Goal: Task Accomplishment & Management: Use online tool/utility

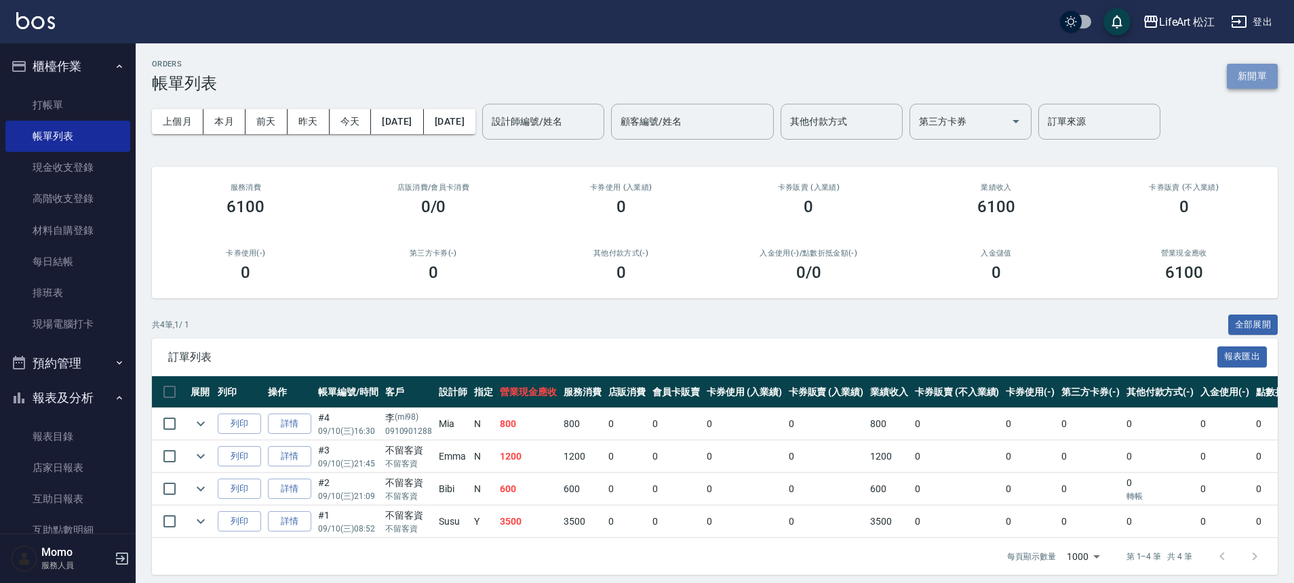
click at [1237, 85] on button "新開單" at bounding box center [1252, 76] width 51 height 25
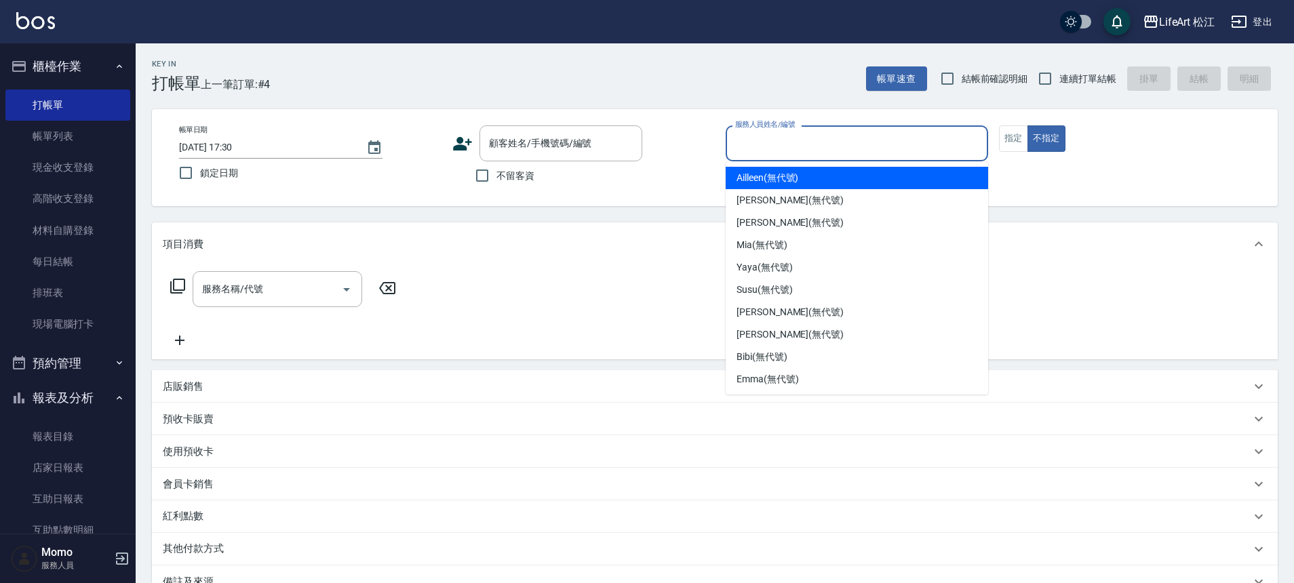
click at [805, 142] on div "服務人員姓名/編號 服務人員姓名/編號" at bounding box center [857, 143] width 262 height 36
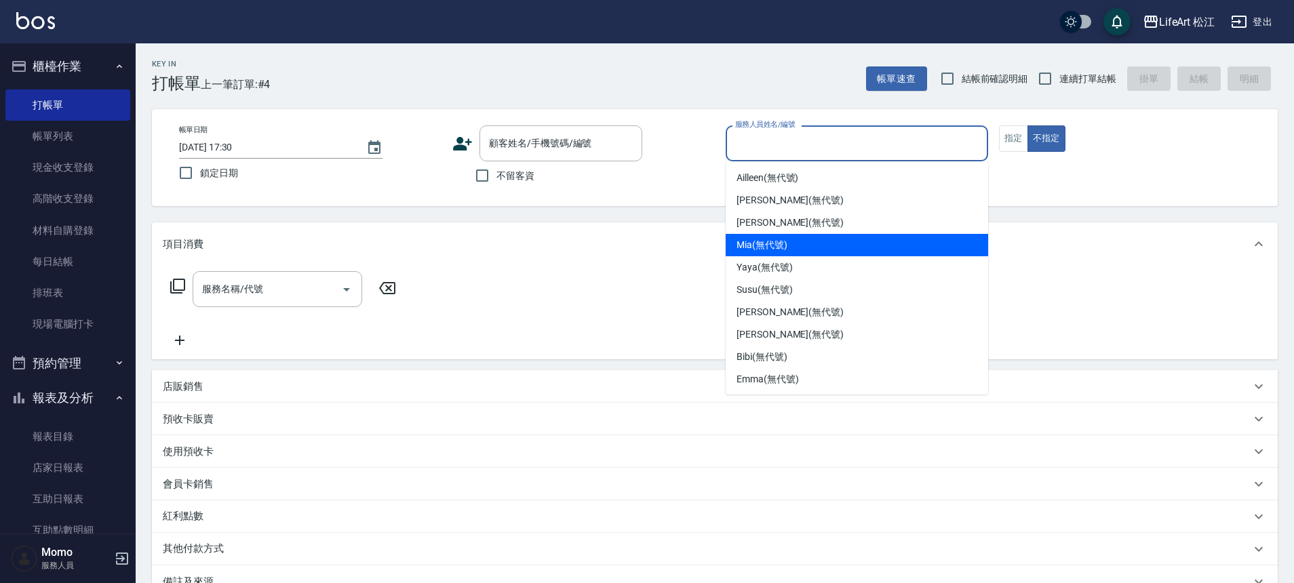
click at [785, 248] on span "Mia (無代號)" at bounding box center [762, 245] width 51 height 14
type input "Mia(無代號)"
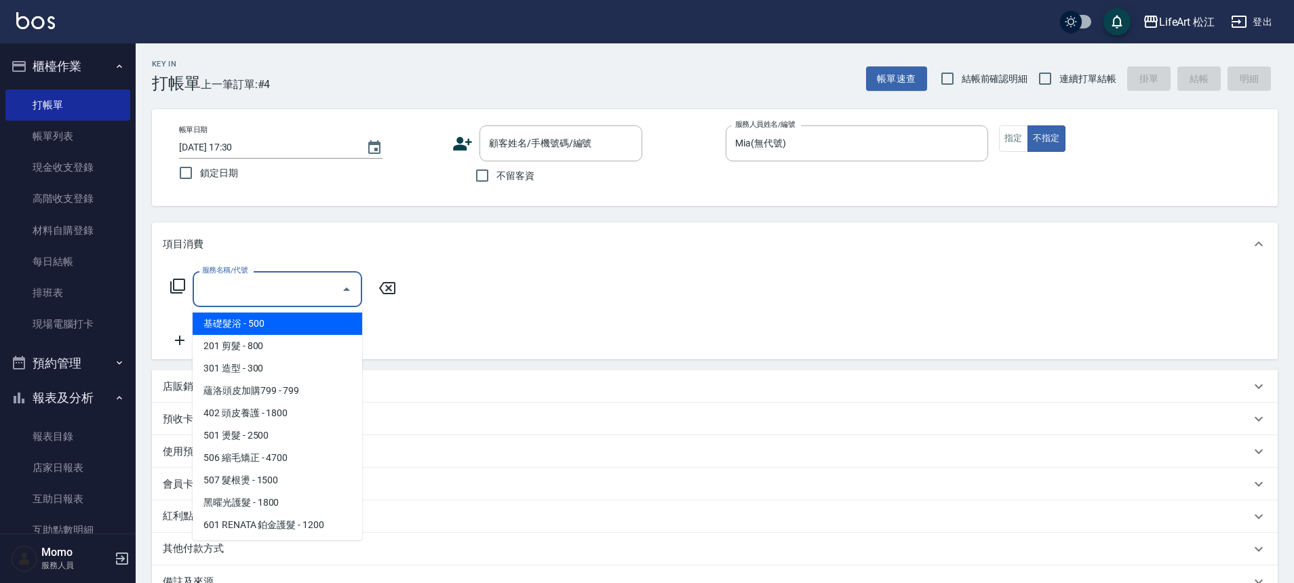
click at [292, 286] on input "服務名稱/代號" at bounding box center [267, 289] width 137 height 24
click at [273, 325] on span "基礎髮浴 - 500" at bounding box center [278, 324] width 170 height 22
type input "基礎髮浴 (101)"
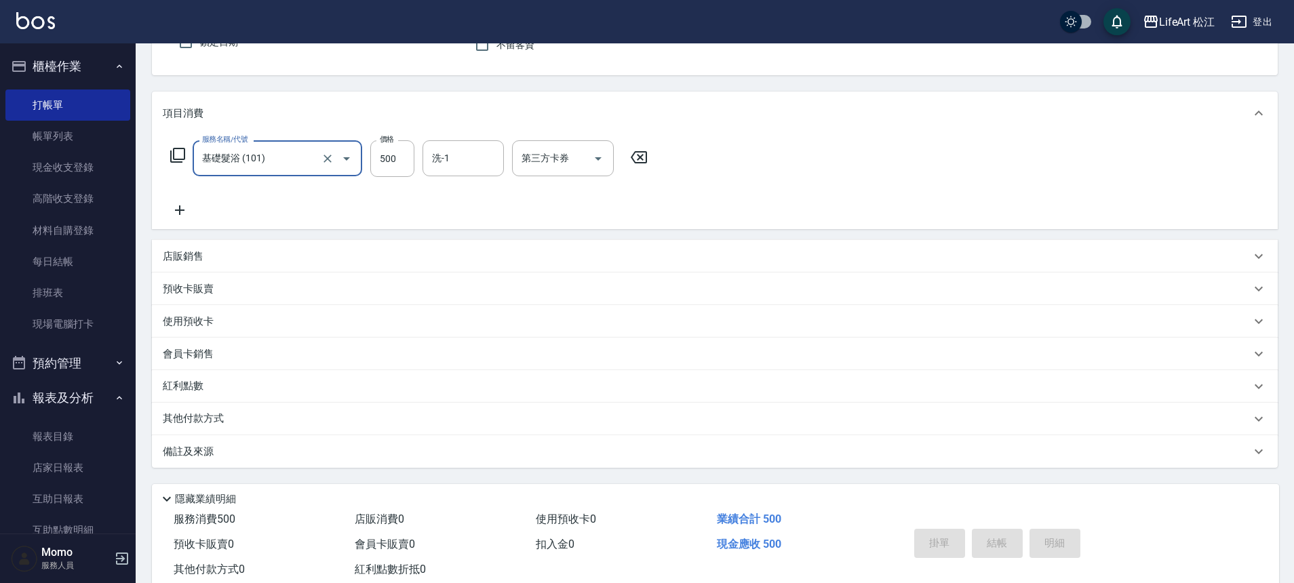
scroll to position [169, 0]
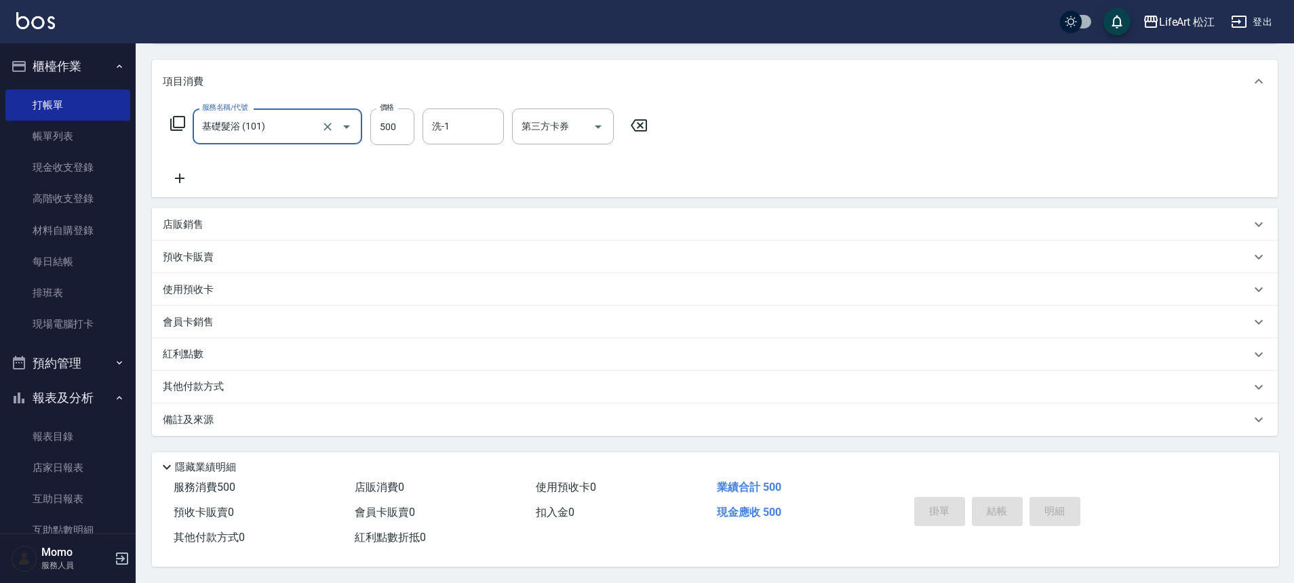
click at [232, 413] on div "備註及來源" at bounding box center [707, 420] width 1088 height 14
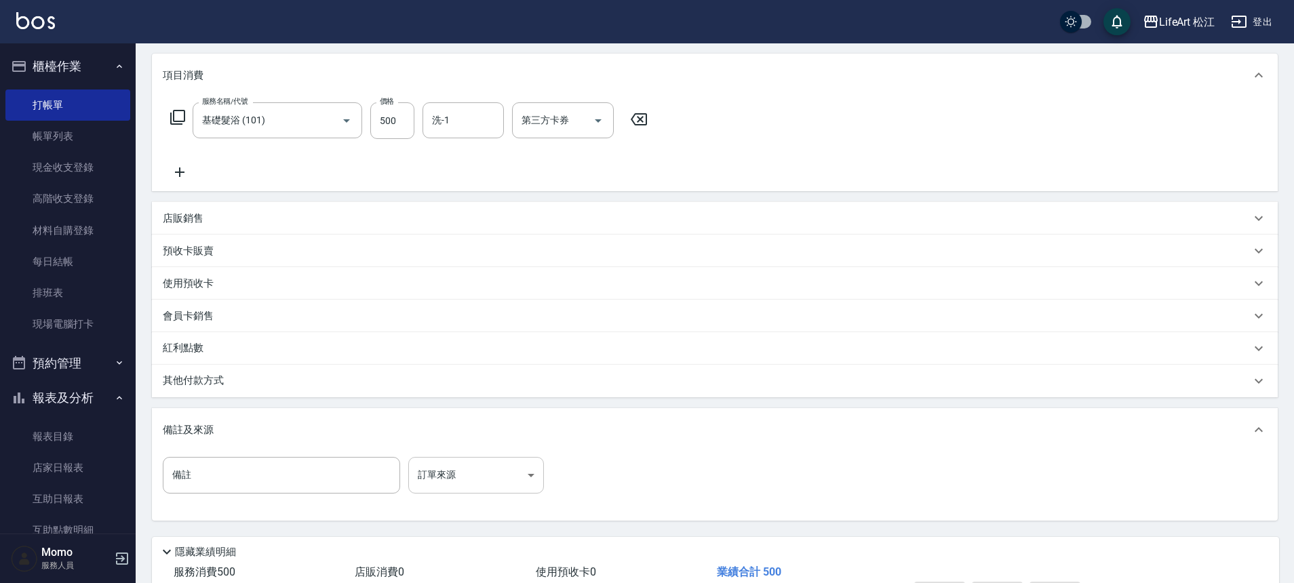
click at [522, 465] on body "LifeArt 松江 登出 櫃檯作業 打帳單 帳單列表 現金收支登錄 高階收支登錄 材料自購登錄 每日結帳 排班表 現場電腦打卡 預約管理 預約管理 單日預約…" at bounding box center [647, 249] width 1294 height 837
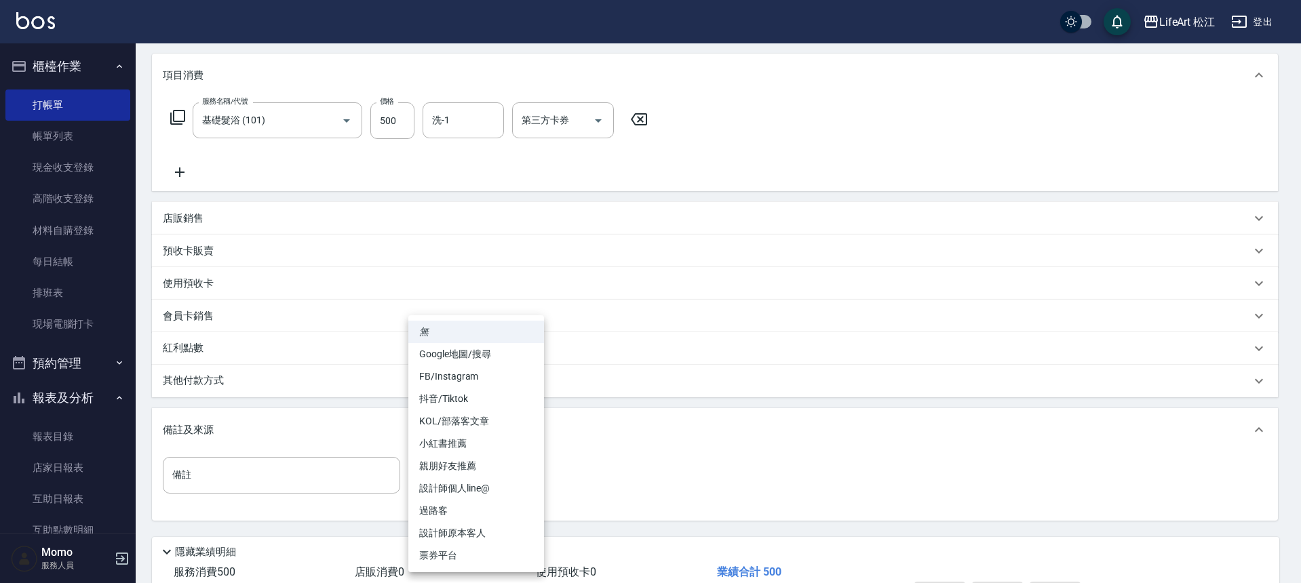
click at [479, 508] on li "過路客" at bounding box center [476, 511] width 136 height 22
type input "過路客"
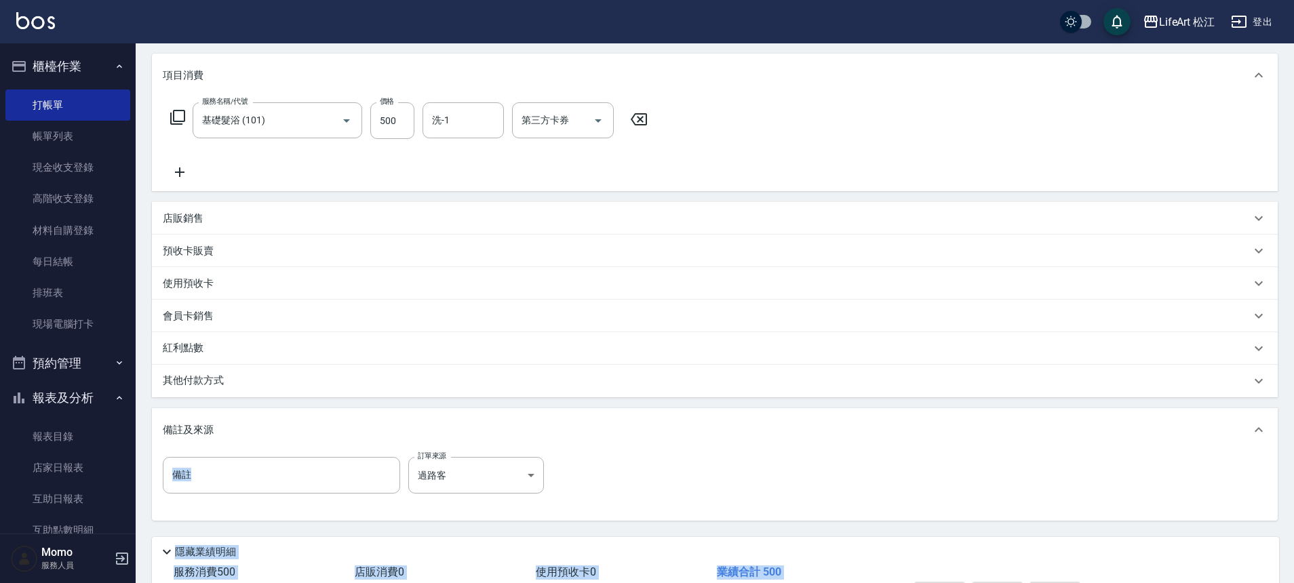
scroll to position [260, 0]
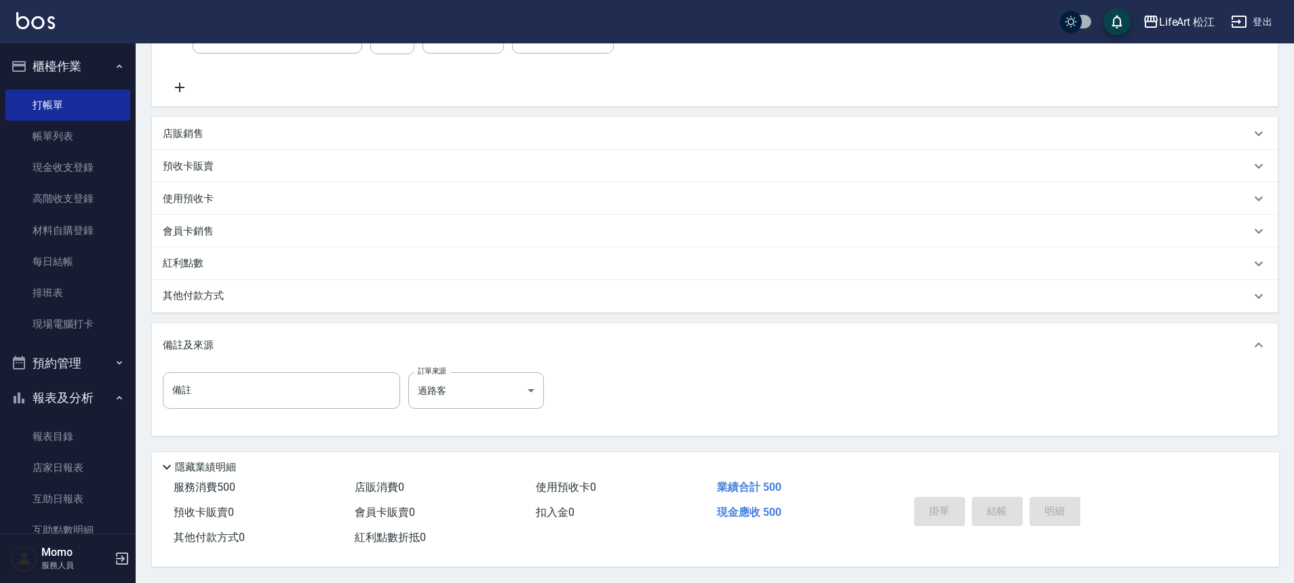
click at [949, 452] on div "隱藏業績明細" at bounding box center [715, 463] width 1127 height 23
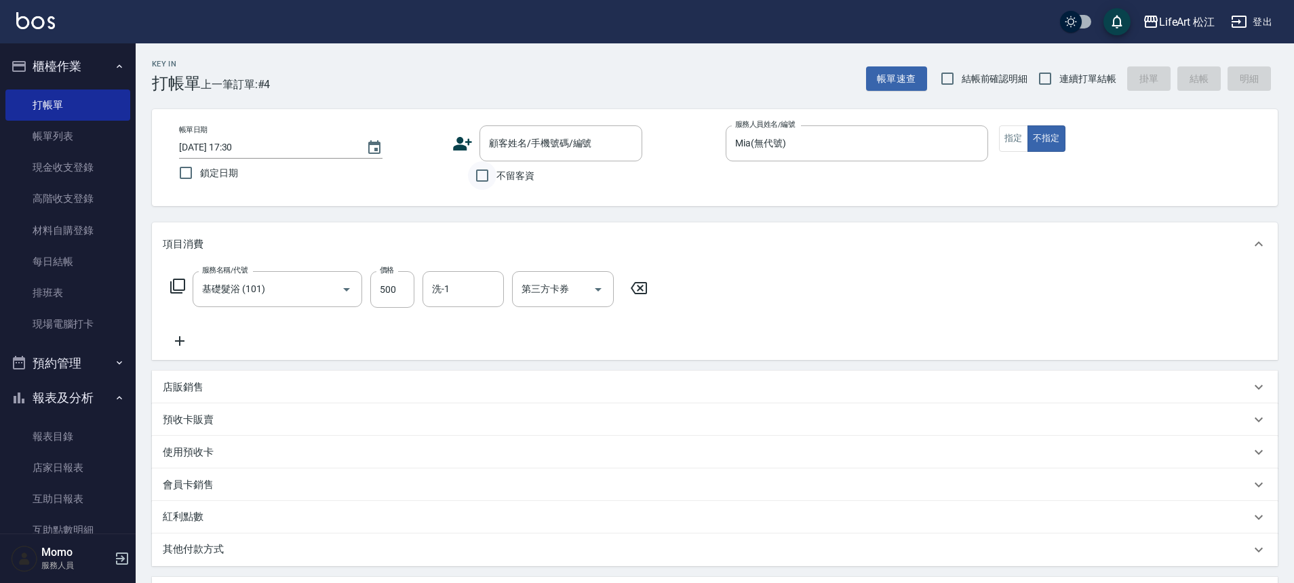
click at [491, 171] on input "不留客資" at bounding box center [482, 175] width 28 height 28
checkbox input "true"
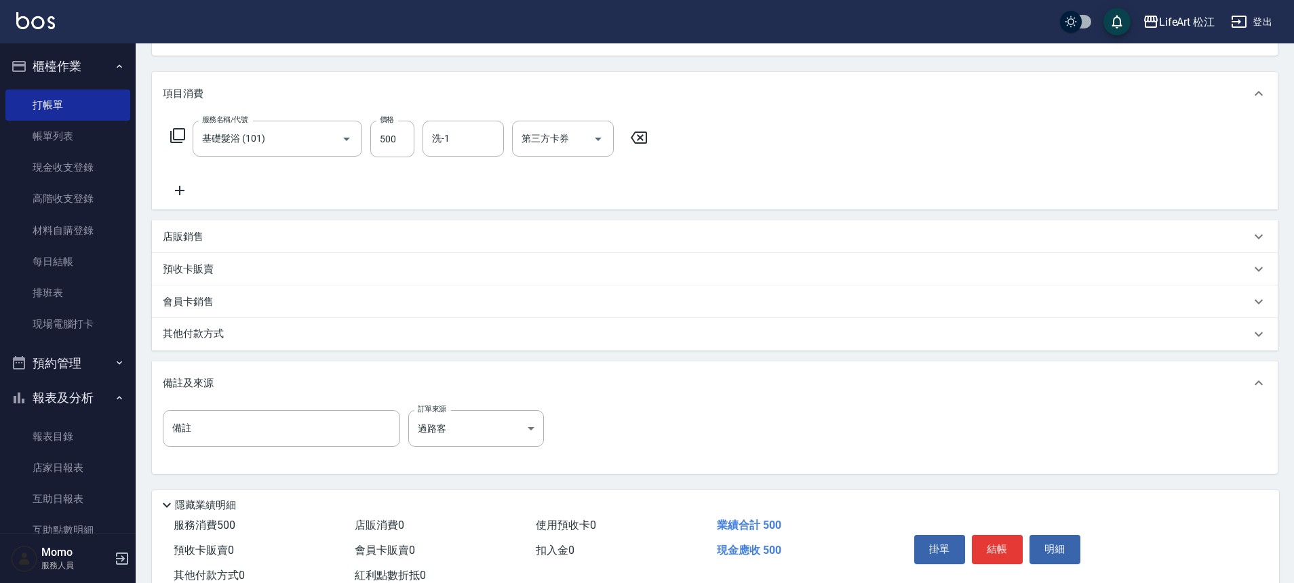
scroll to position [195, 0]
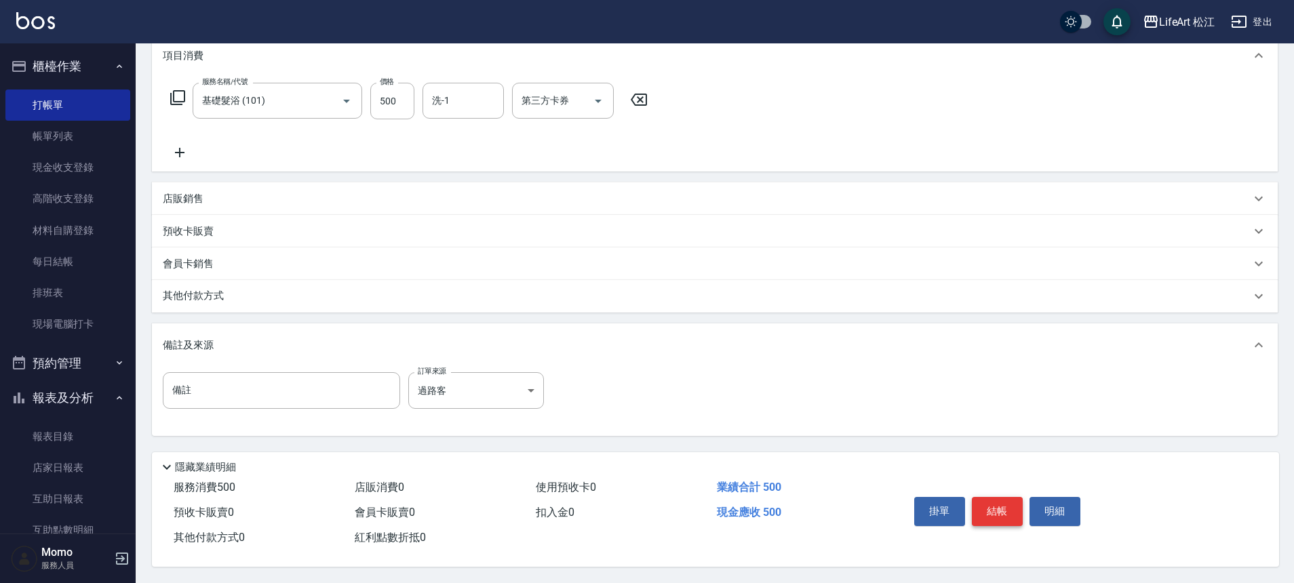
click at [1009, 502] on button "結帳" at bounding box center [997, 511] width 51 height 28
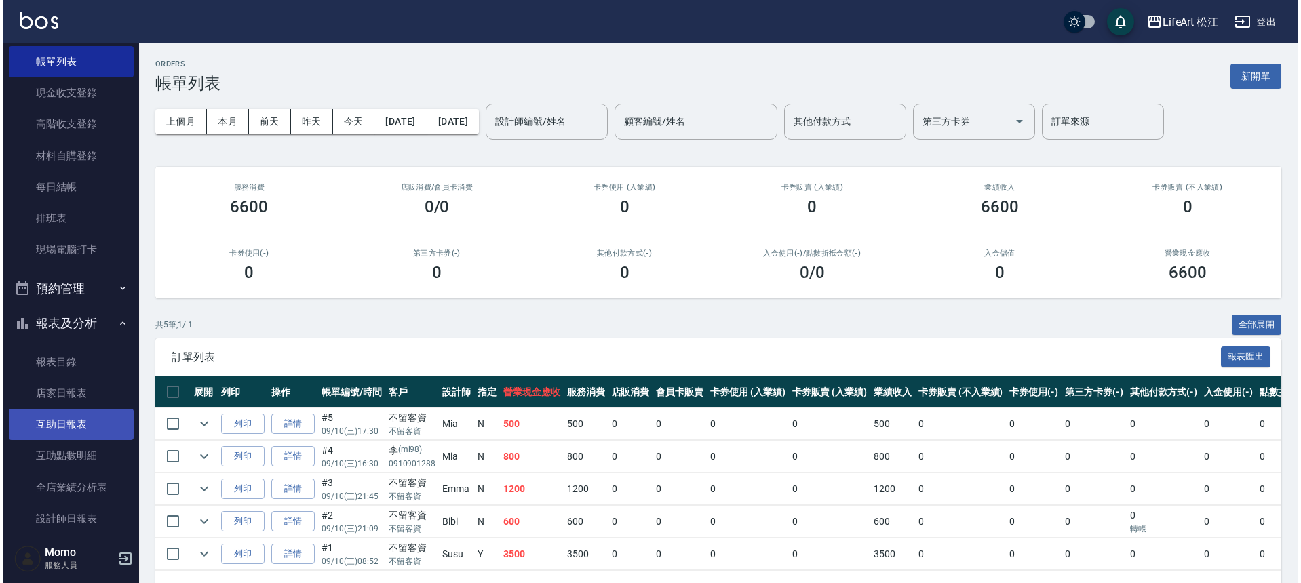
scroll to position [78, 0]
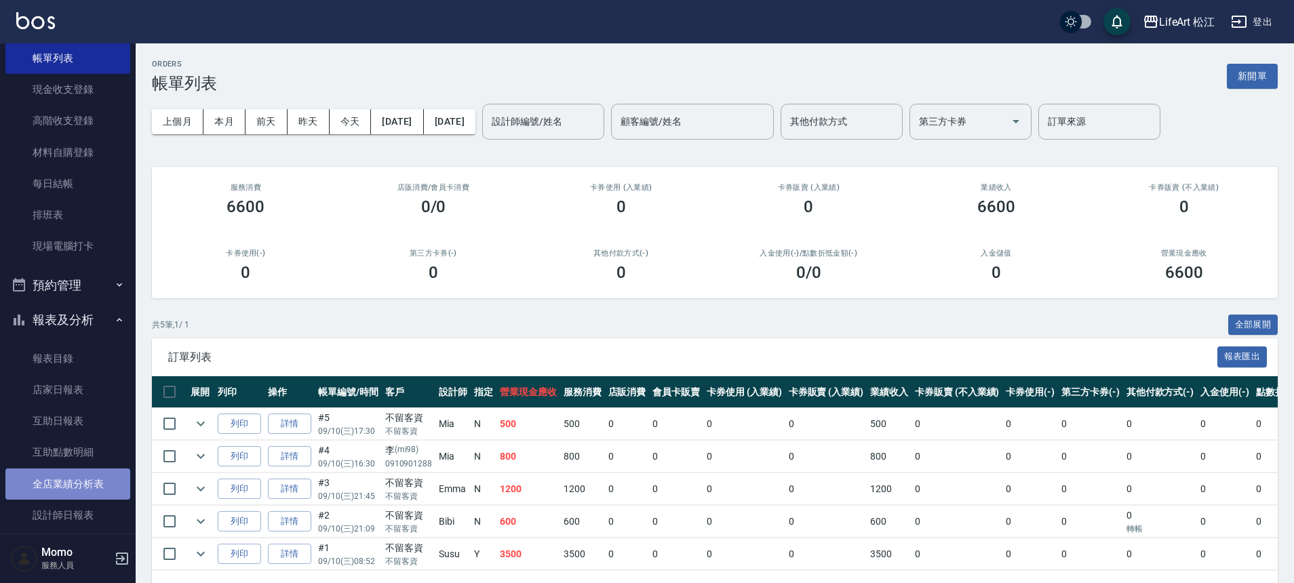
click at [81, 486] on link "全店業績分析表" at bounding box center [67, 484] width 125 height 31
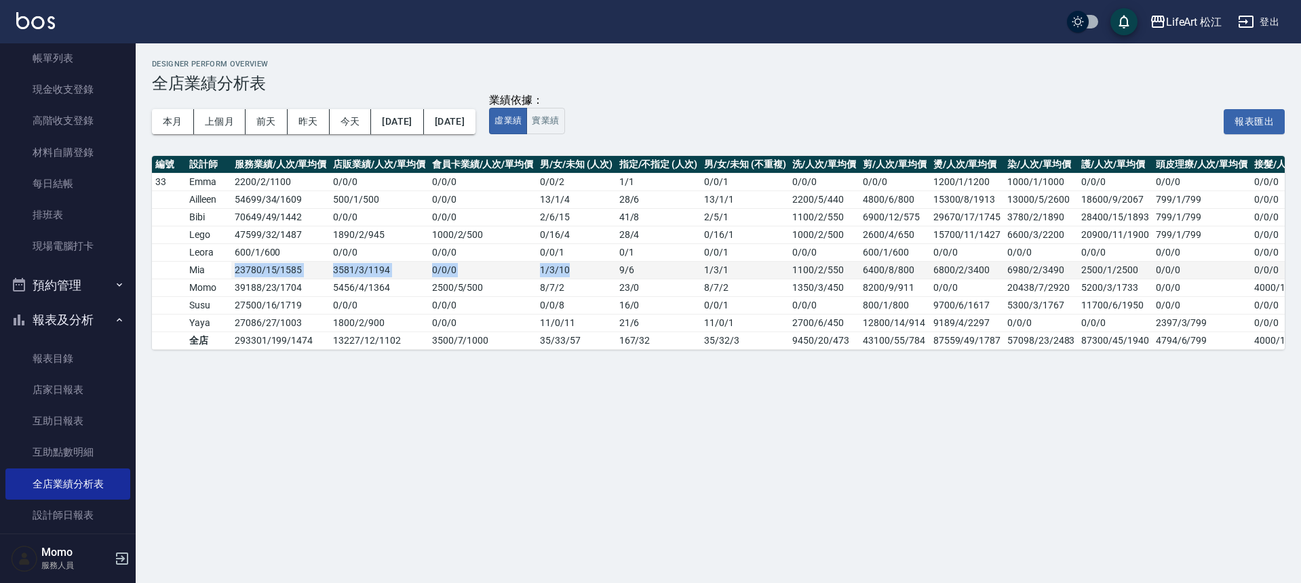
drag, startPoint x: 233, startPoint y: 272, endPoint x: 614, endPoint y: 277, distance: 380.6
click at [614, 277] on tr "Mia 23780 / 15 / 1585 3581 / 3 / 1194 0 / 0 / 0 1 / 3 / 10 9 / 6 1 / 3 / 1 1100…" at bounding box center [741, 270] width 1179 height 18
click at [756, 265] on td "1 / 3 / 1" at bounding box center [745, 270] width 88 height 18
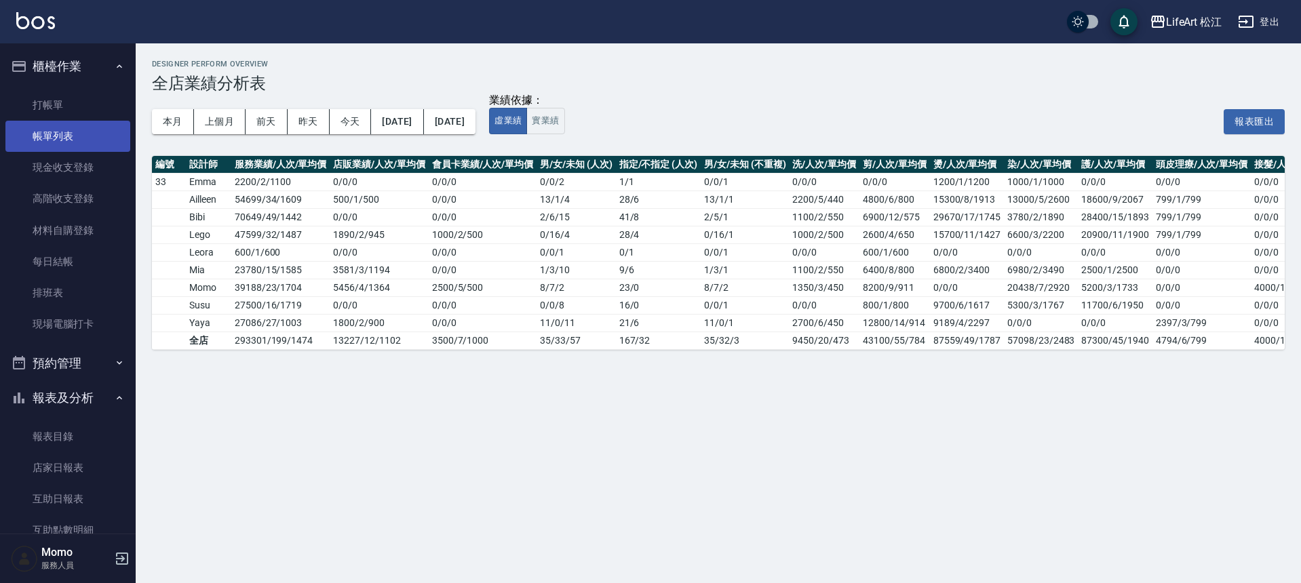
click at [87, 151] on link "帳單列表" at bounding box center [67, 136] width 125 height 31
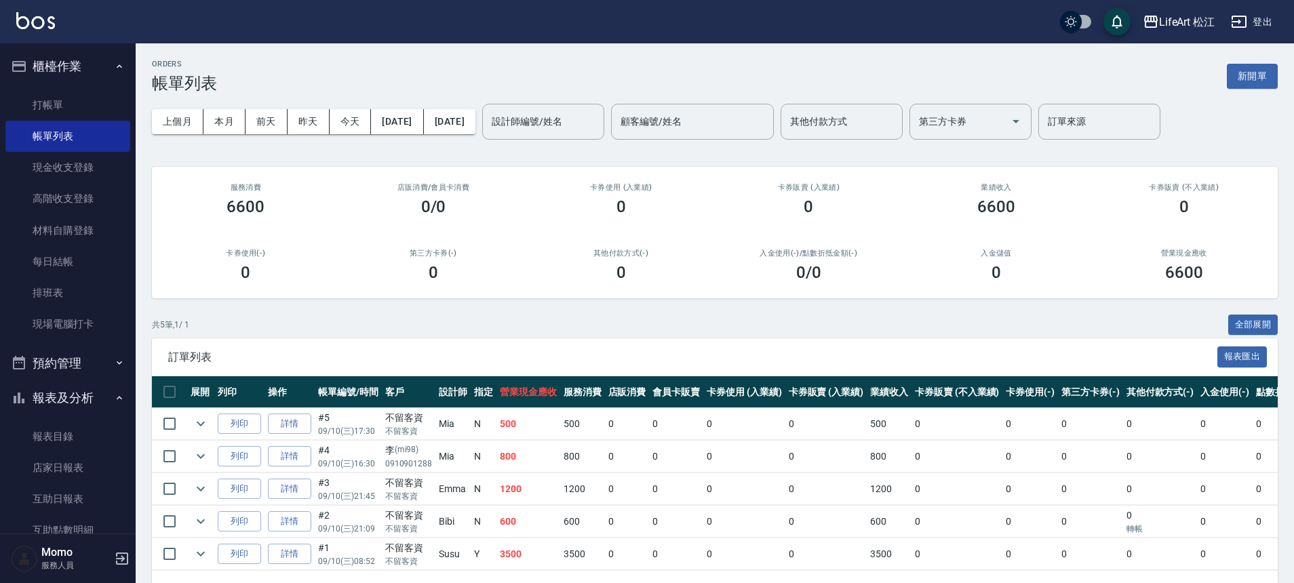
click at [80, 397] on button "報表及分析" at bounding box center [67, 398] width 125 height 35
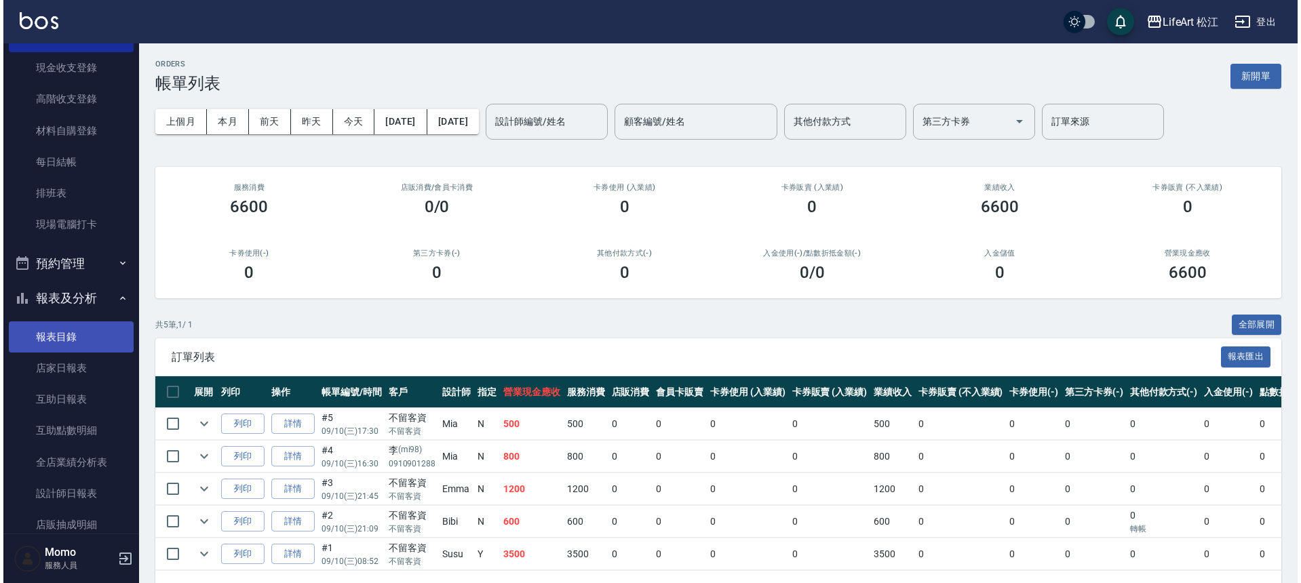
scroll to position [138, 0]
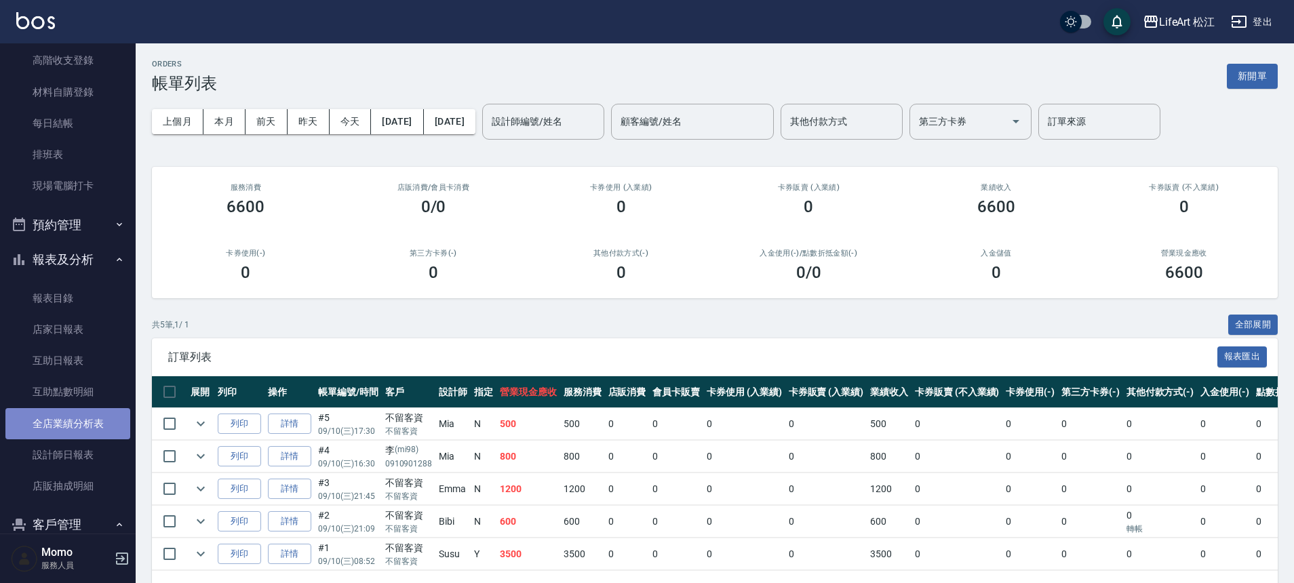
click at [89, 425] on link "全店業績分析表" at bounding box center [67, 423] width 125 height 31
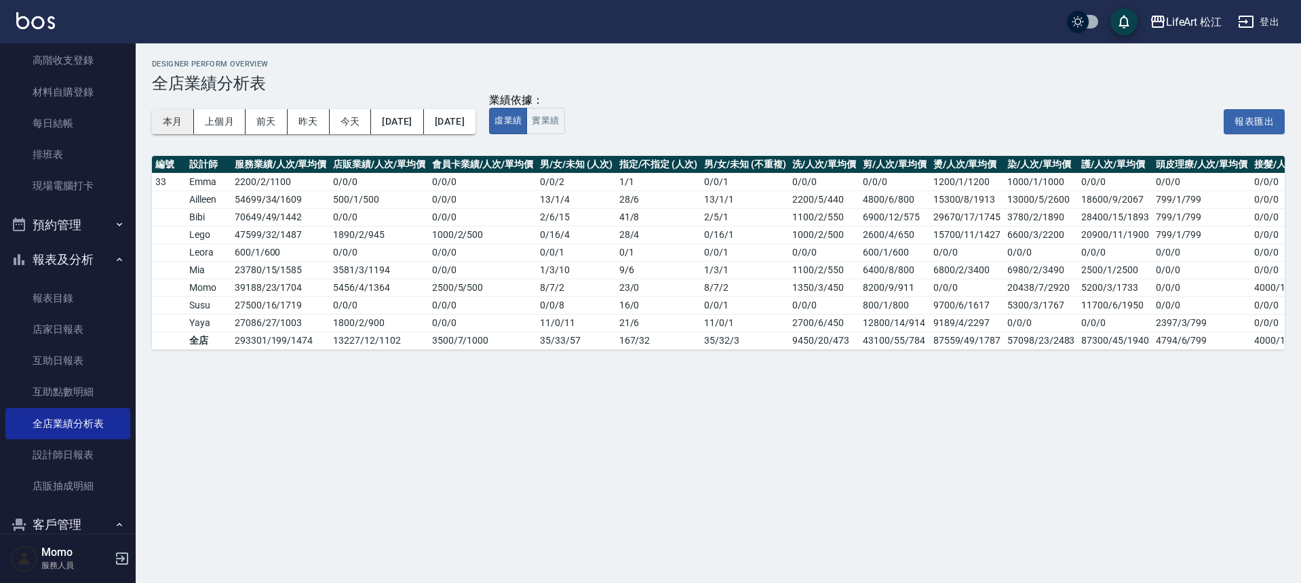
click at [172, 112] on button "本月" at bounding box center [173, 121] width 42 height 25
click at [564, 121] on button "實業績" at bounding box center [545, 121] width 38 height 26
click at [527, 121] on button "虛業績" at bounding box center [508, 121] width 38 height 26
